Goal: Book appointment/travel/reservation

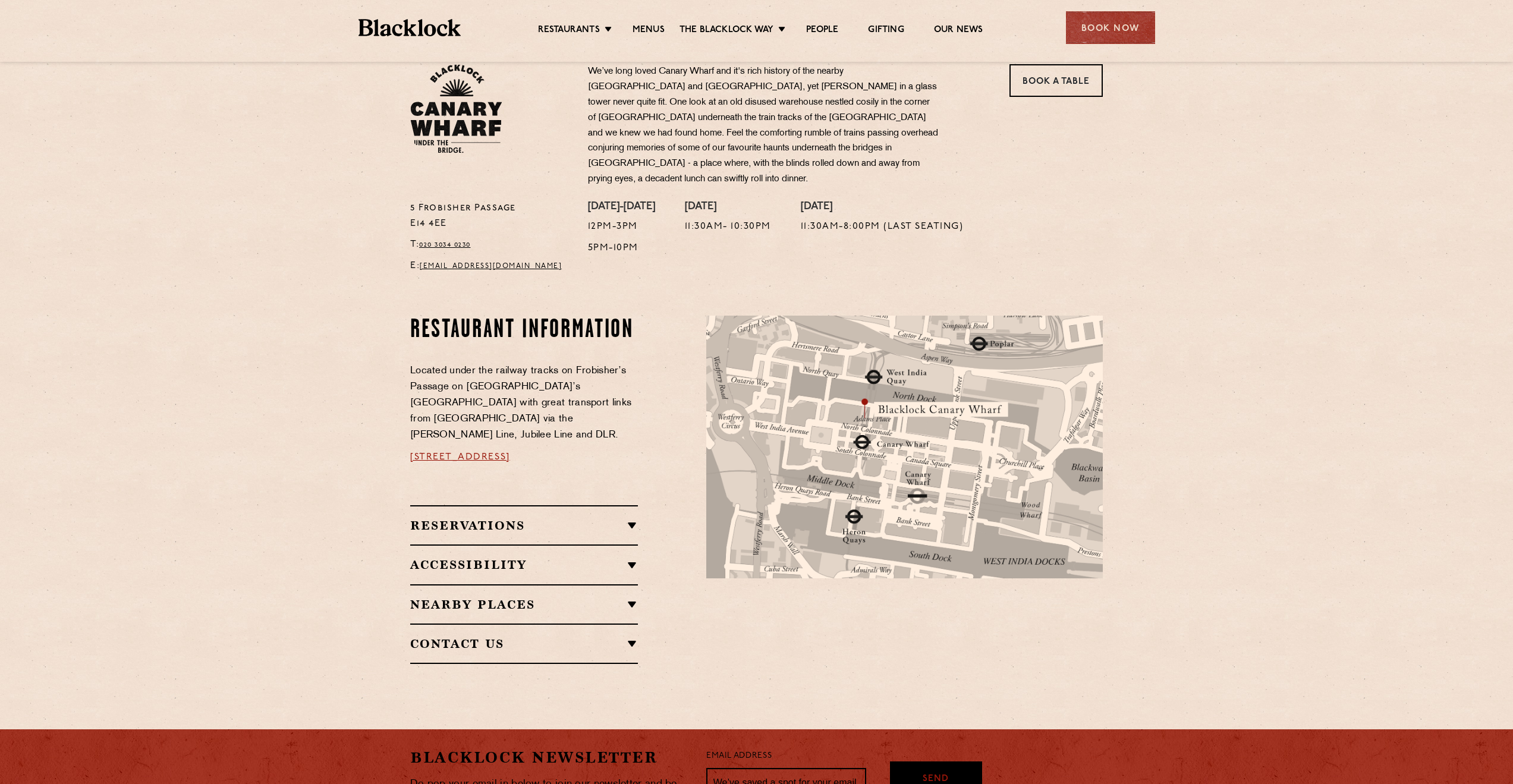
scroll to position [416, 0]
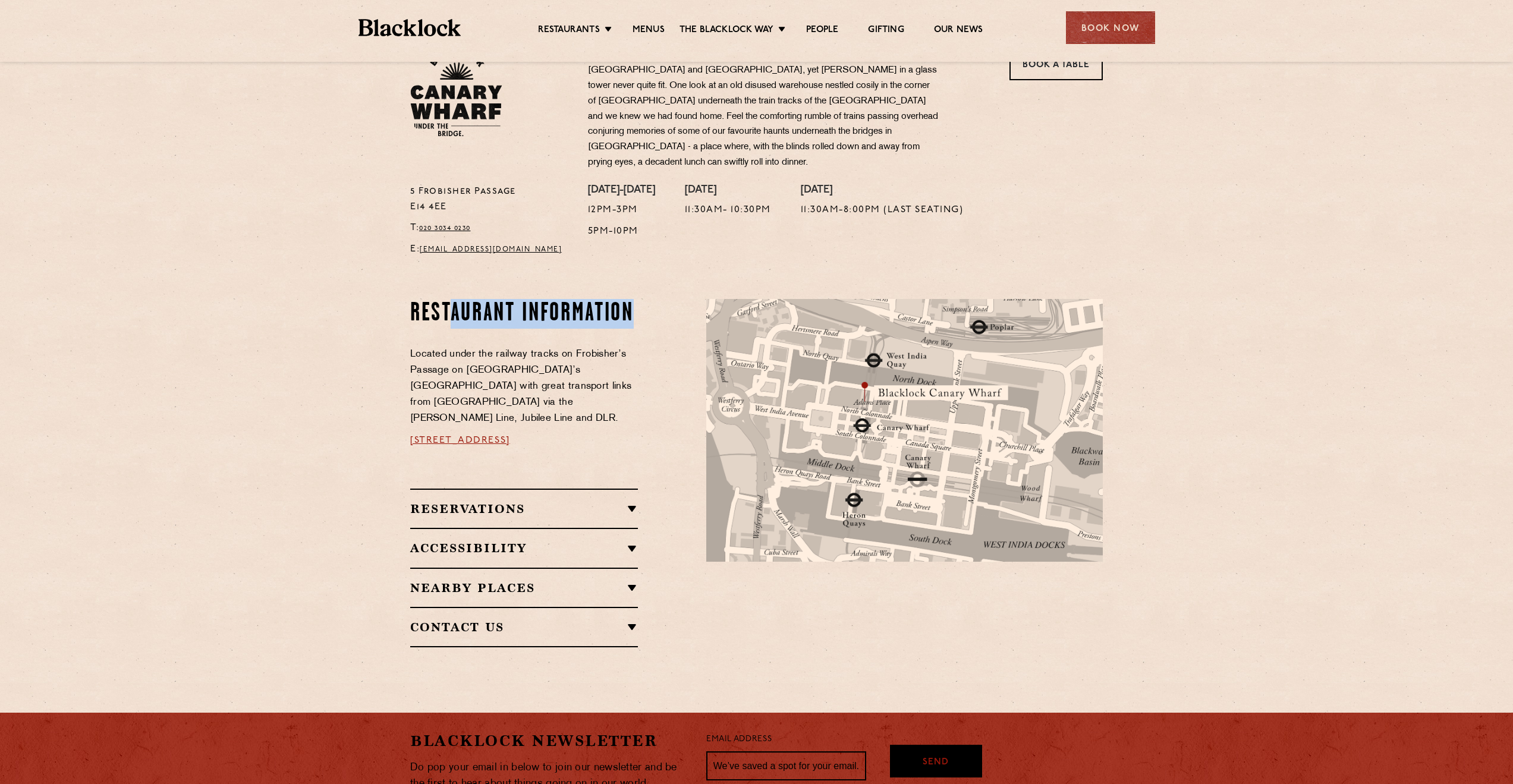
drag, startPoint x: 637, startPoint y: 303, endPoint x: 451, endPoint y: 302, distance: 186.0
click at [451, 302] on h2 "Restaurant Information" at bounding box center [524, 313] width 228 height 29
click at [443, 299] on h2 "Restaurant Information" at bounding box center [524, 313] width 228 height 29
drag, startPoint x: 415, startPoint y: 296, endPoint x: 631, endPoint y: 304, distance: 216.1
click at [631, 304] on h2 "Restaurant Information" at bounding box center [524, 313] width 228 height 29
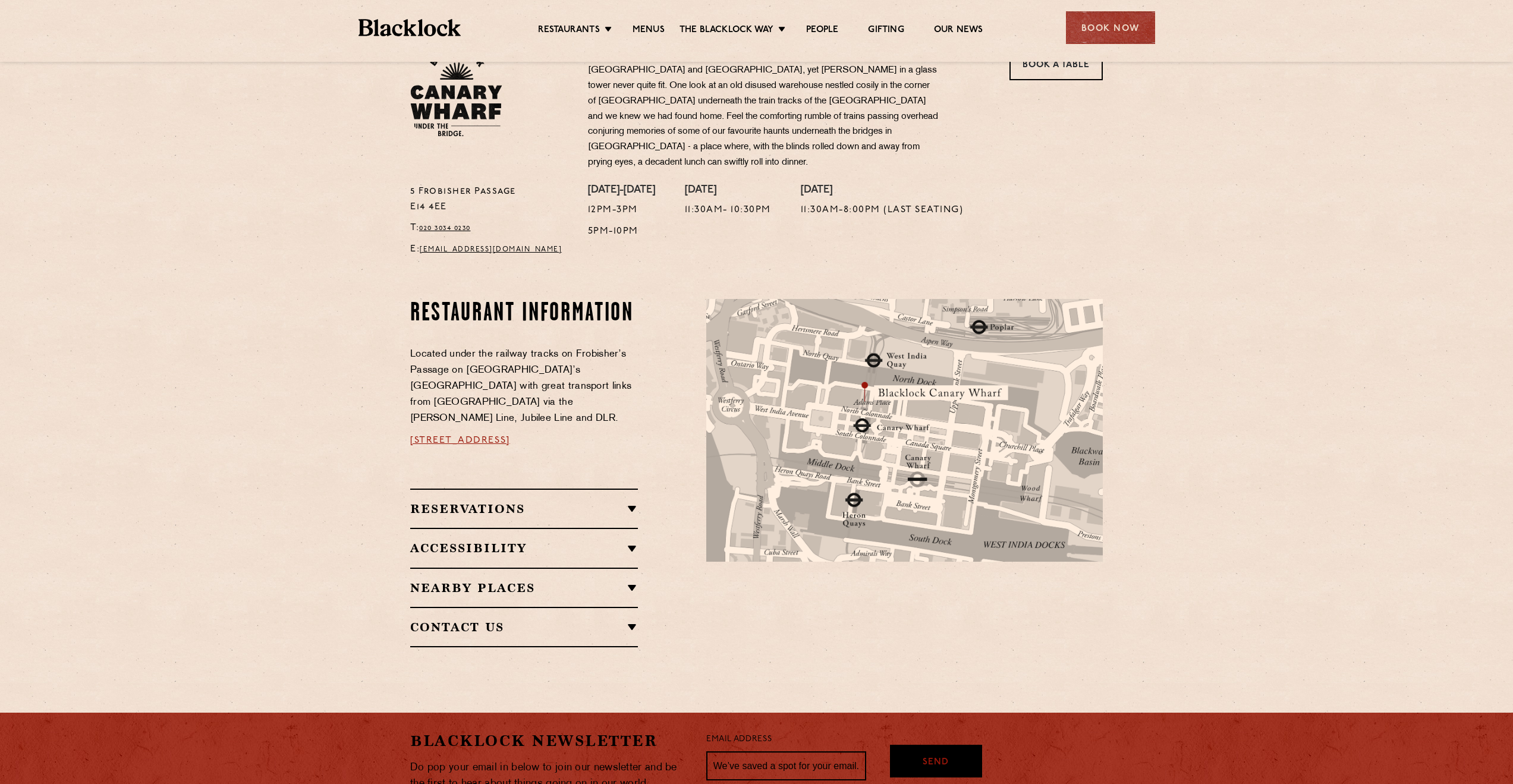
click at [1145, 283] on section "Restaurant Information Located under the railway tracks on Frobisher’s Passage …" at bounding box center [757, 473] width 1513 height 420
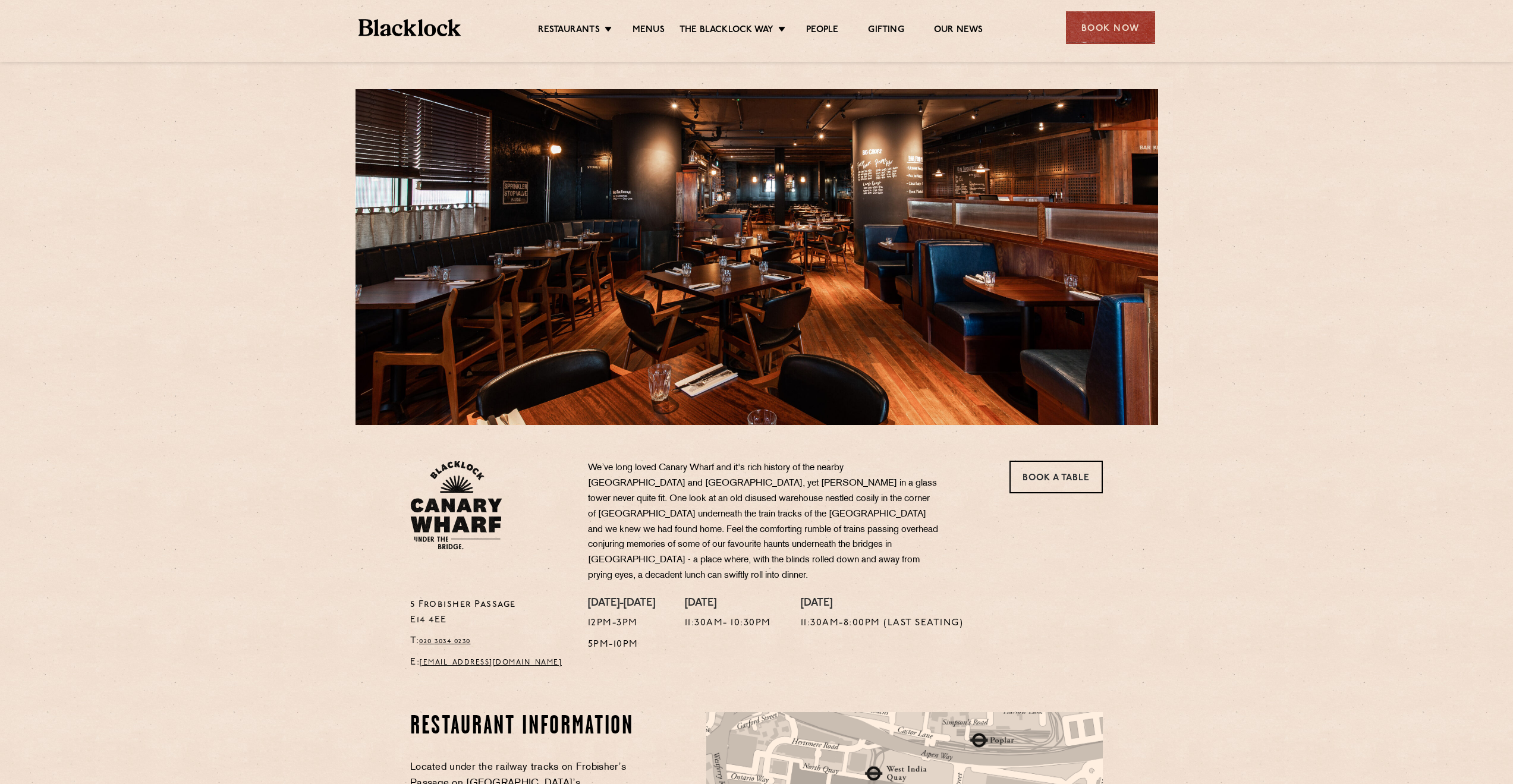
scroll to position [0, 0]
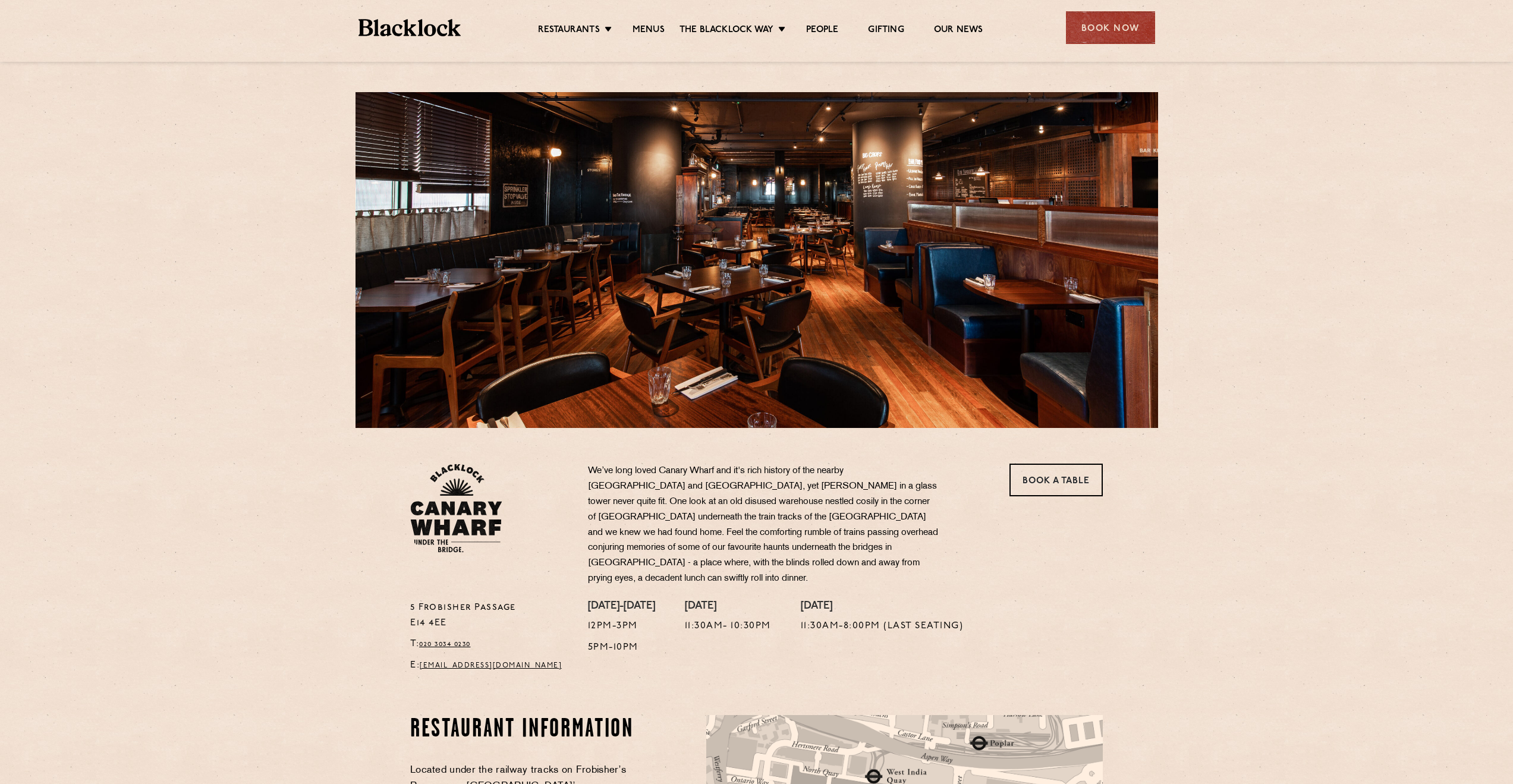
click at [604, 10] on div "Restaurants [GEOGRAPHIC_DATA] [GEOGRAPHIC_DATA] [GEOGRAPHIC_DATA] [GEOGRAPHIC_D…" at bounding box center [757, 26] width 833 height 53
click at [215, 237] on div "[STREET_ADDRESS] T: 020 3034 0230 E: [EMAIL_ADDRESS][DOMAIN_NAME] We’ve long lo…" at bounding box center [757, 550] width 1513 height 1099
click at [1147, 28] on div "Book Now" at bounding box center [1110, 27] width 89 height 33
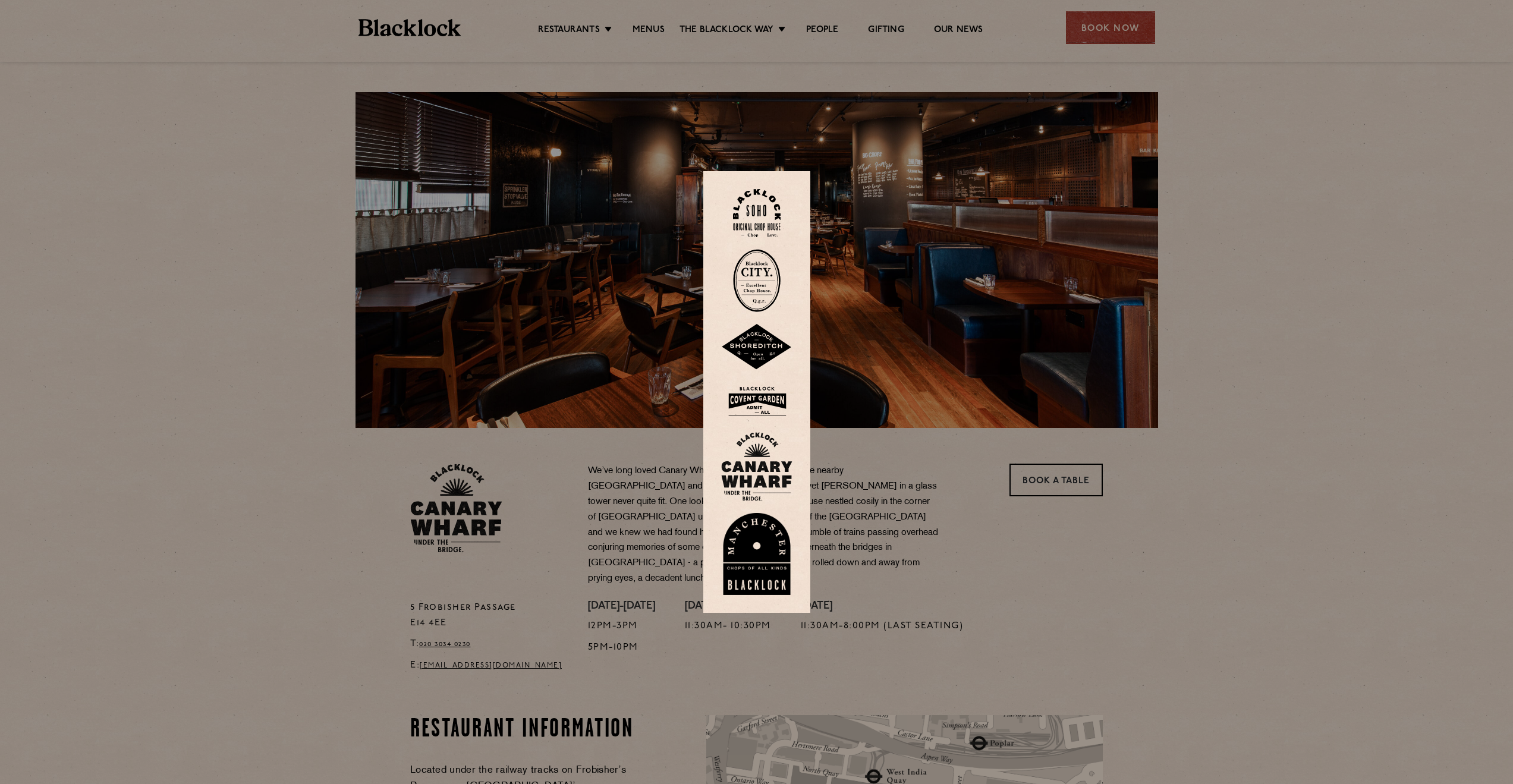
click at [763, 466] on img at bounding box center [757, 466] width 71 height 69
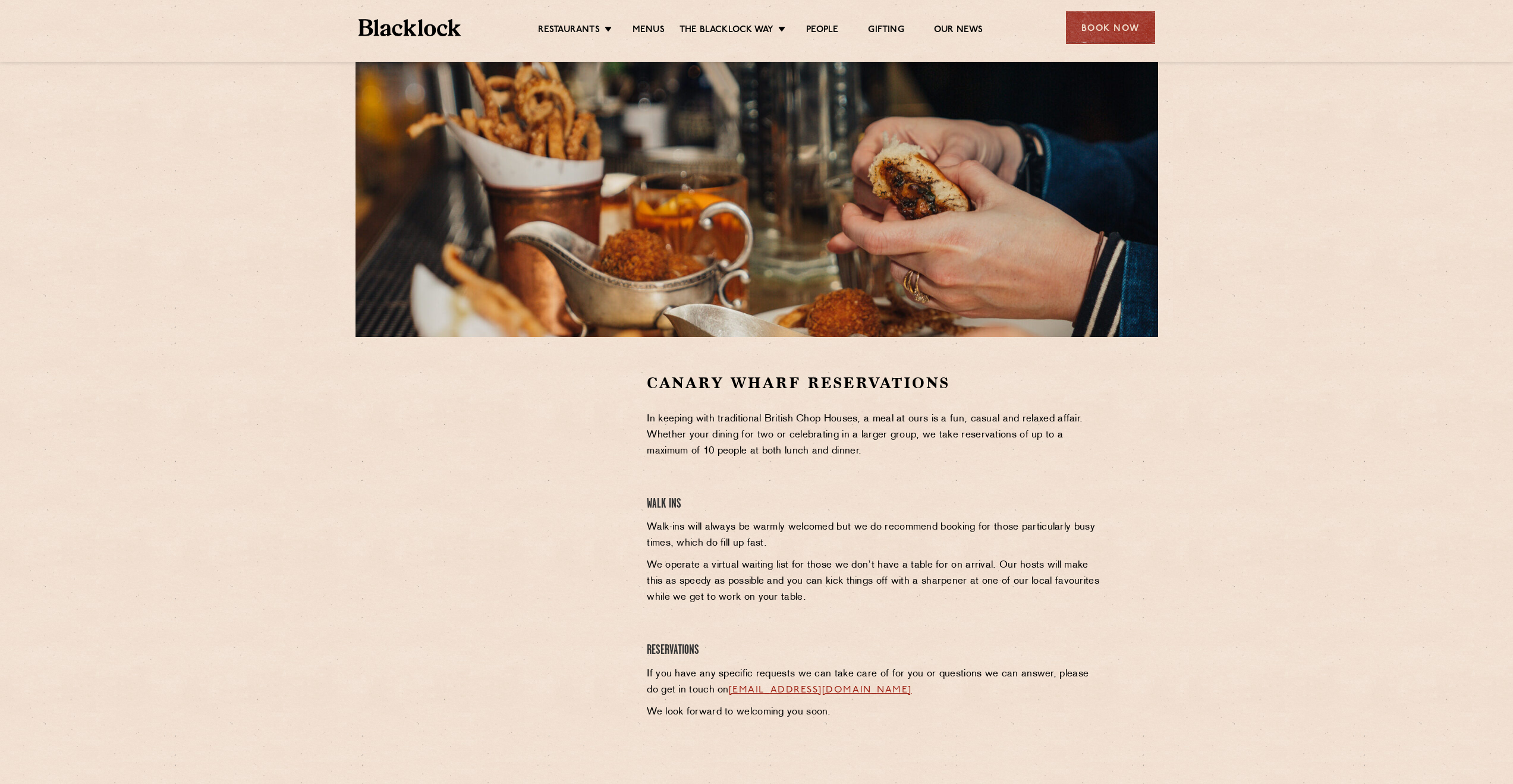
scroll to position [119, 0]
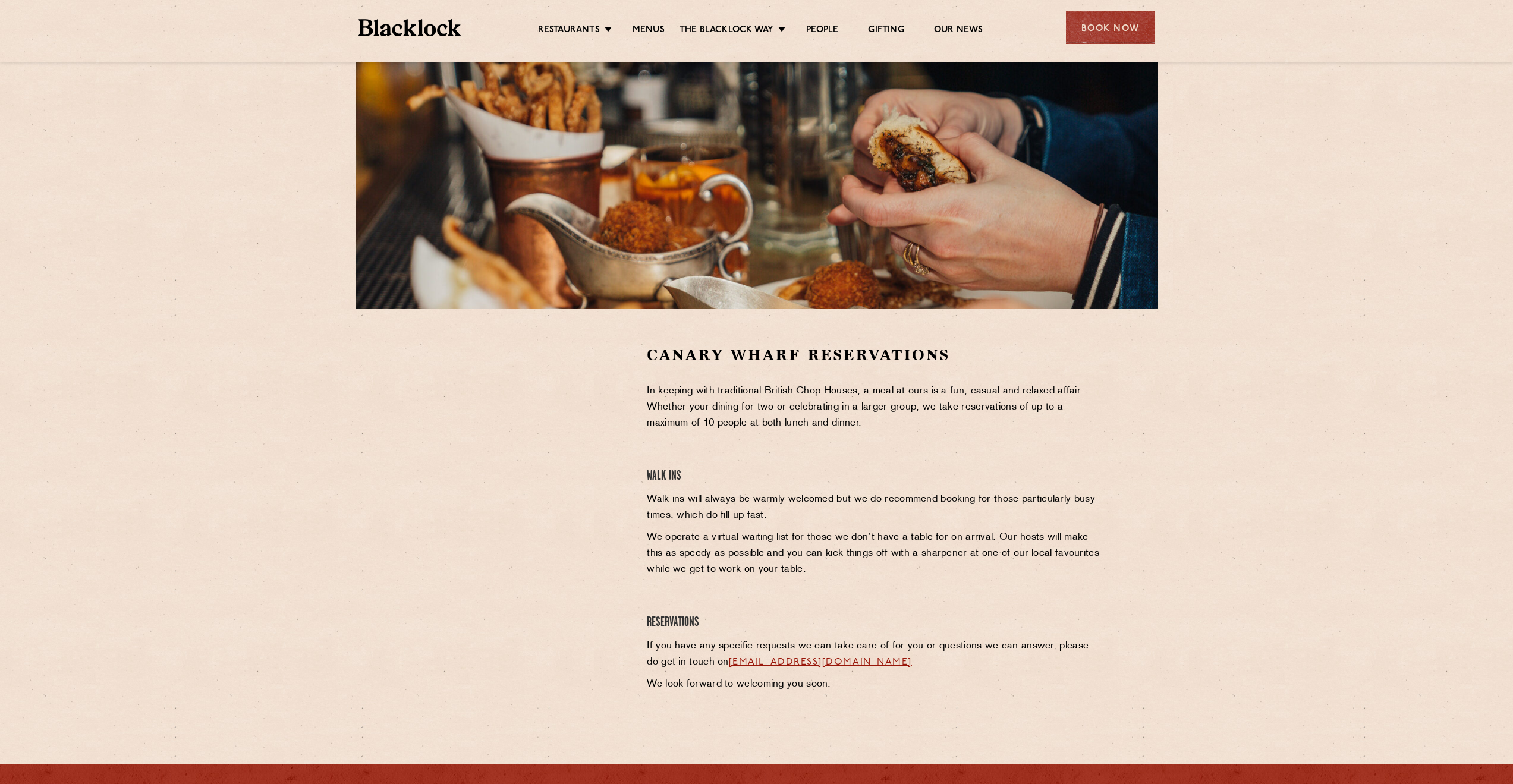
click at [423, 556] on div at bounding box center [520, 521] width 237 height 354
